Goal: Task Accomplishment & Management: Use online tool/utility

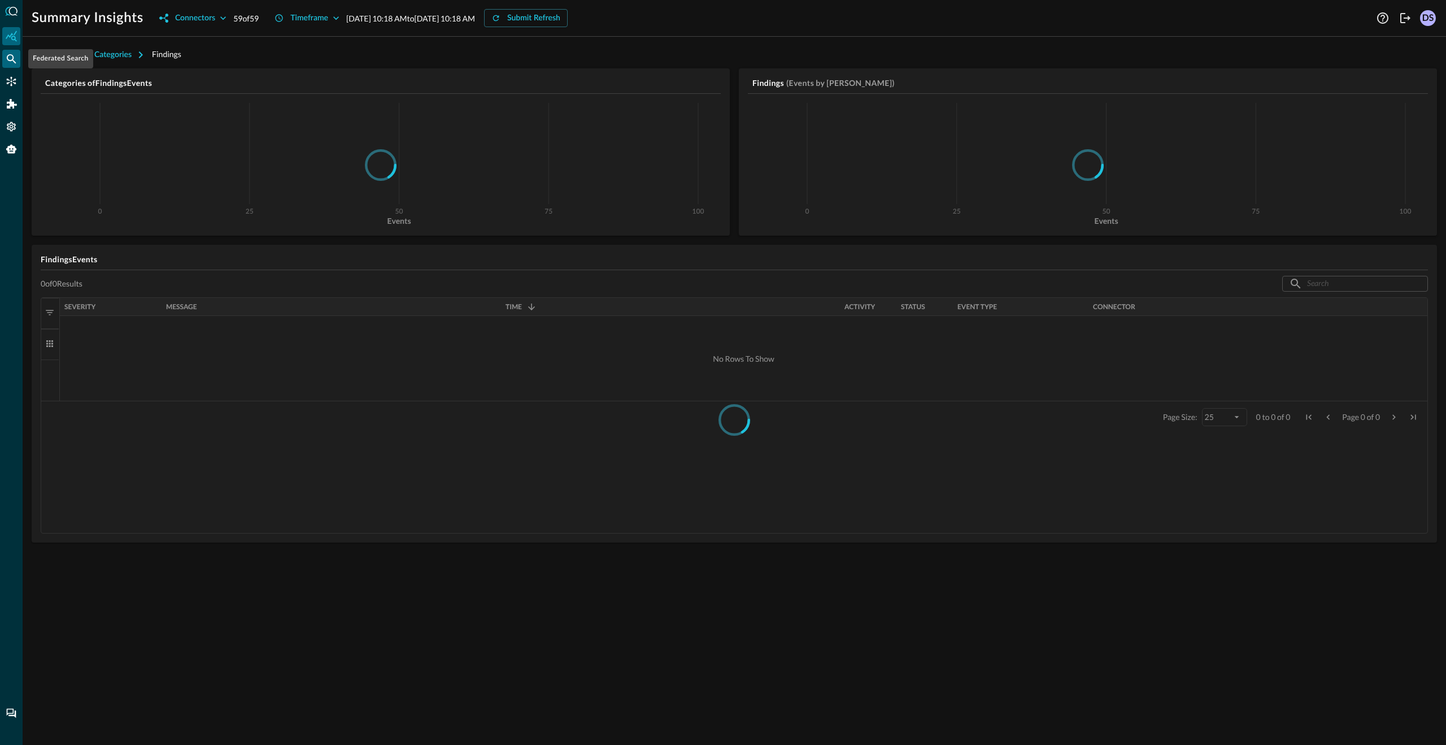
click at [12, 59] on icon "Federated Search" at bounding box center [12, 59] width 10 height 10
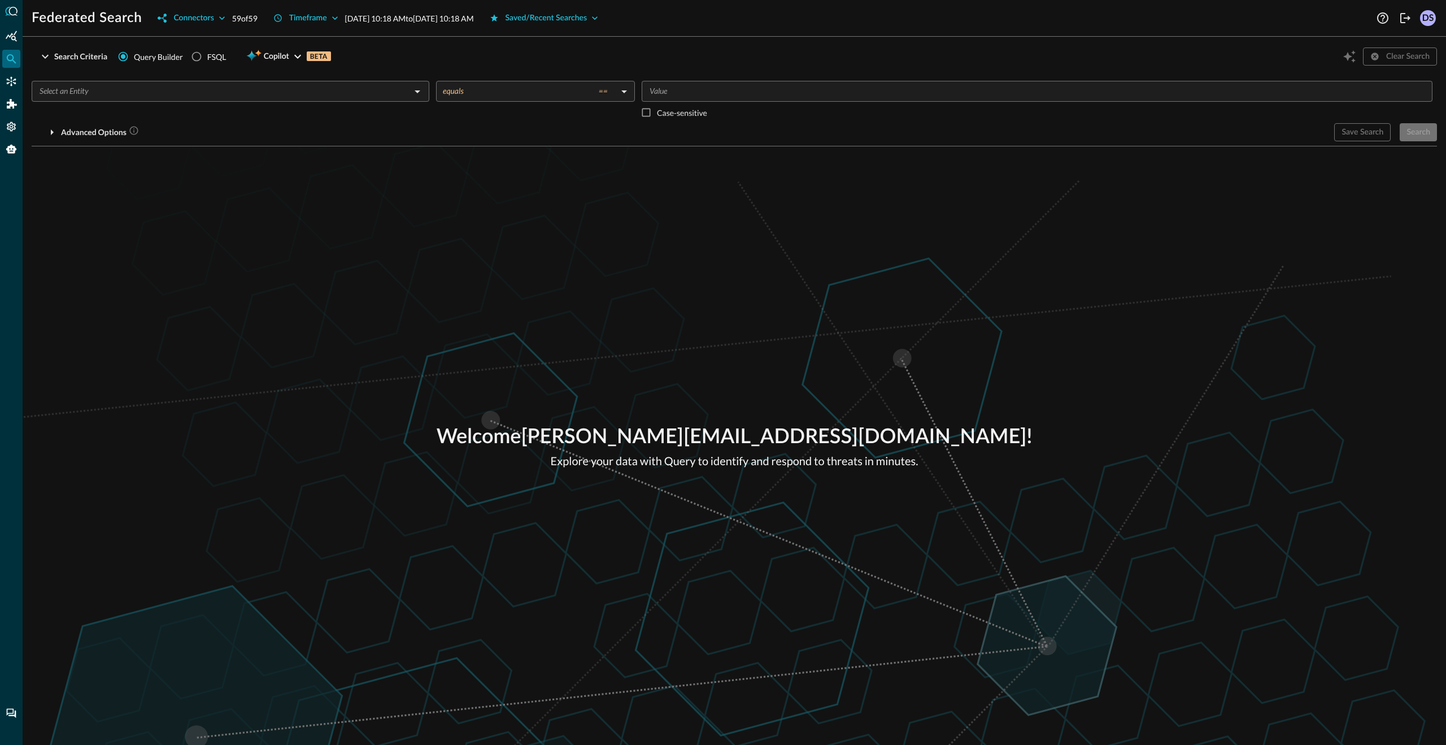
click at [228, 240] on div "Welcome dhiraj.sharan+demo@secdataops.com ! Explore your data with Query to ide…" at bounding box center [735, 445] width 1424 height 598
click at [14, 129] on icon "Settings" at bounding box center [11, 127] width 9 height 10
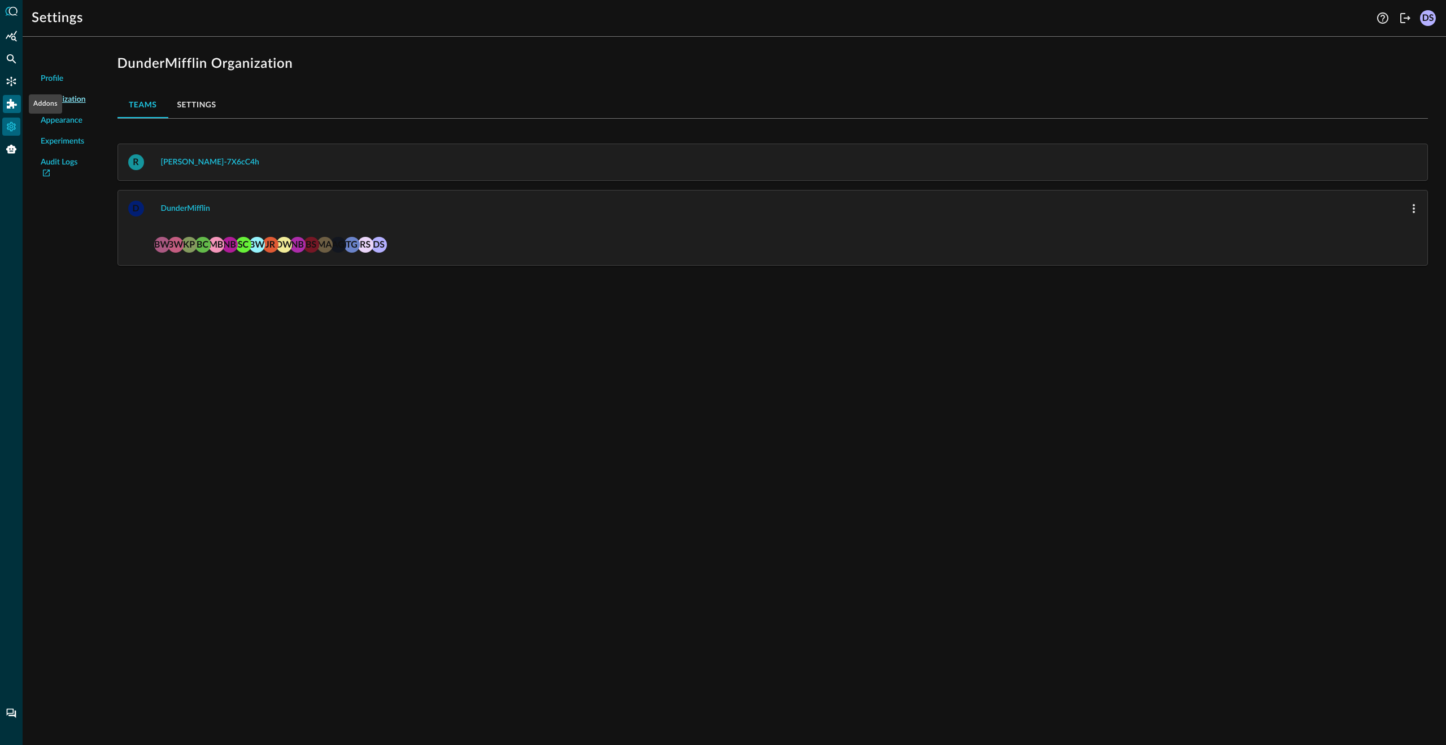
click at [11, 103] on icon "Addons" at bounding box center [12, 104] width 10 height 10
click at [79, 88] on p "Splunk Application" at bounding box center [78, 87] width 69 height 12
click at [707, 446] on div at bounding box center [723, 372] width 1446 height 745
